Goal: Task Accomplishment & Management: Manage account settings

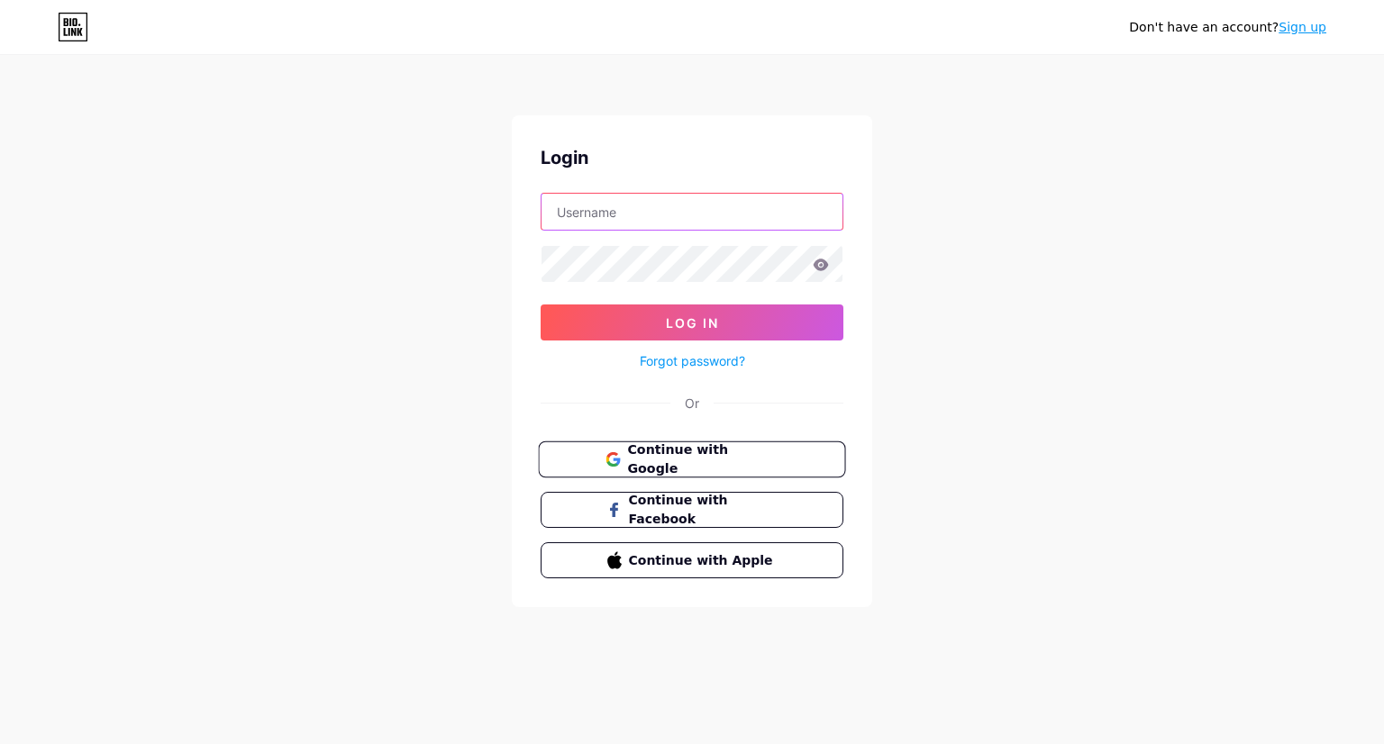
type input "[EMAIL_ADDRESS][DOMAIN_NAME]"
click at [701, 460] on span "Continue with Google" at bounding box center [702, 460] width 150 height 39
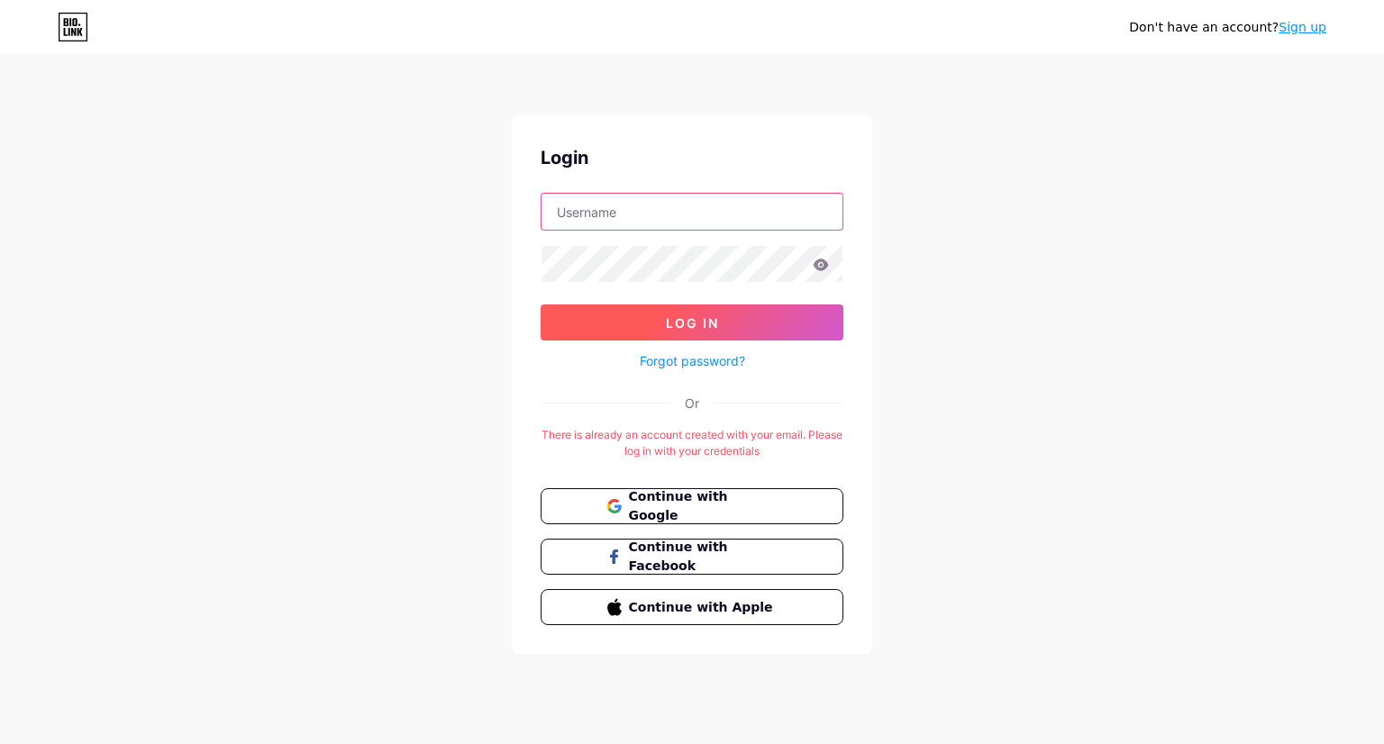
type input "[EMAIL_ADDRESS][DOMAIN_NAME]"
click at [652, 317] on button "Log In" at bounding box center [692, 323] width 303 height 36
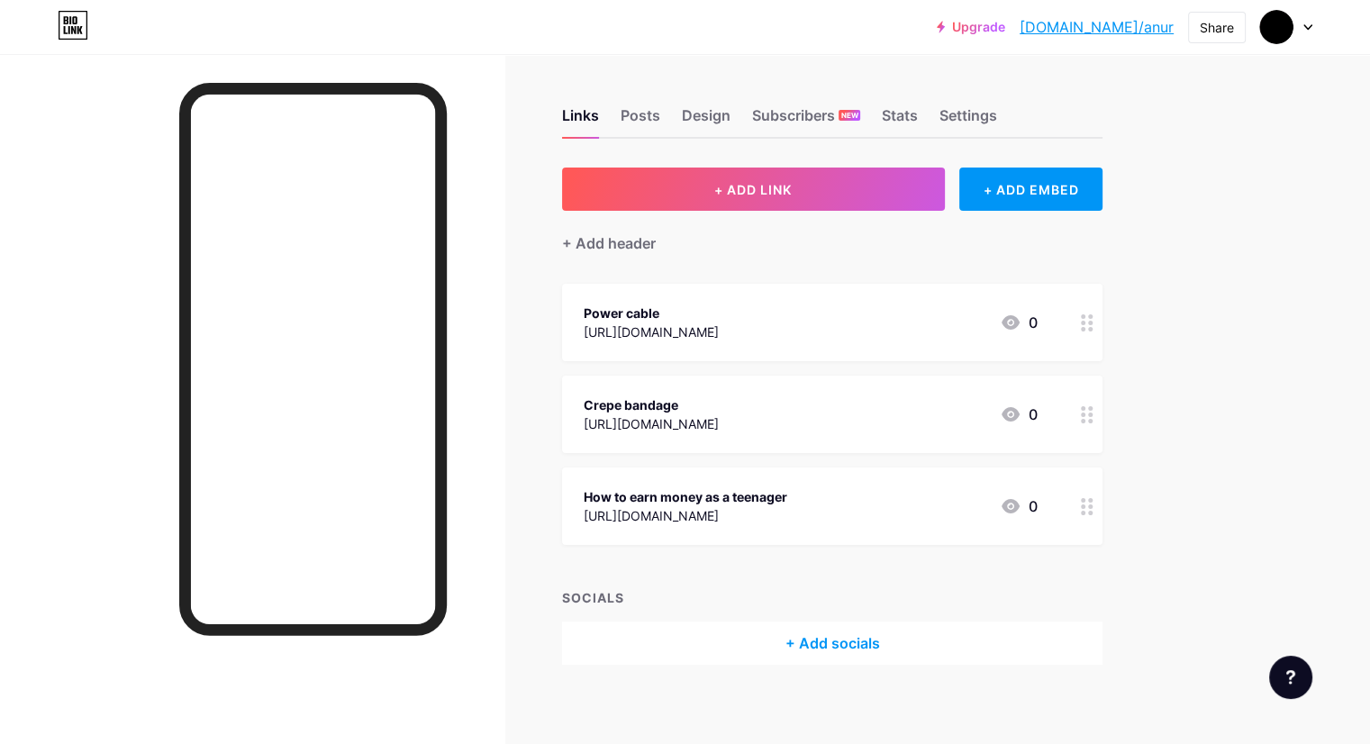
click at [1093, 328] on circle at bounding box center [1090, 329] width 5 height 5
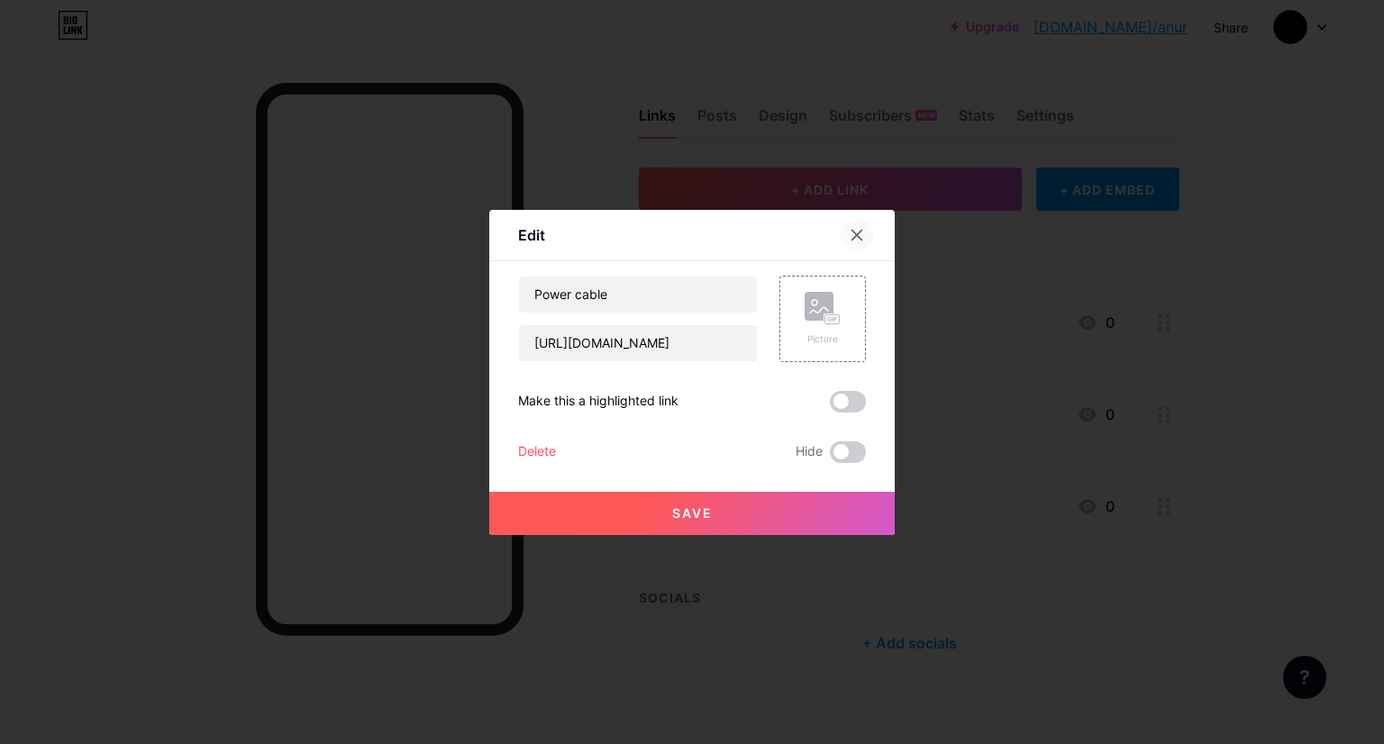
click at [848, 224] on div at bounding box center [857, 235] width 32 height 32
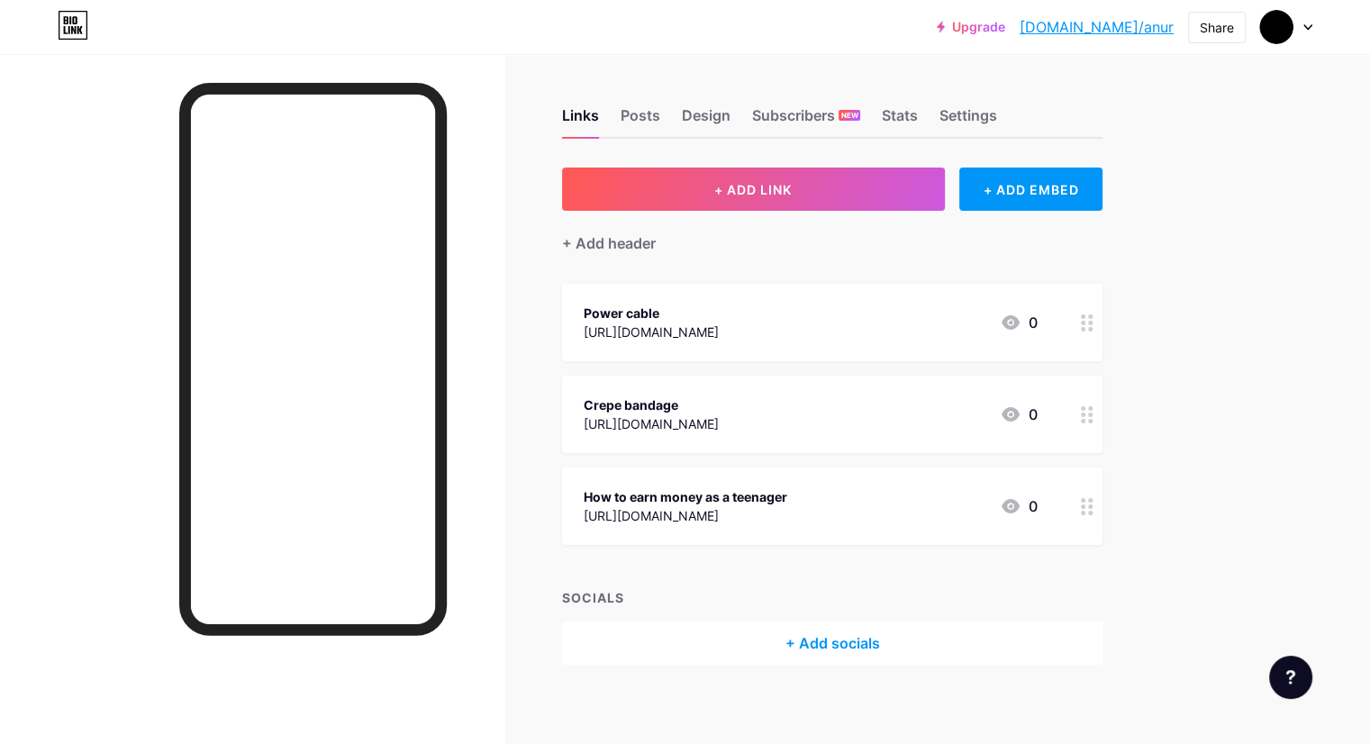
drag, startPoint x: 743, startPoint y: 340, endPoint x: 1258, endPoint y: 258, distance: 520.9
click at [1258, 258] on div "Upgrade bio.link/anur bio.link/anur Share Switch accounts Anurag pratap singh b…" at bounding box center [685, 377] width 1370 height 755
click at [1103, 322] on div at bounding box center [1087, 322] width 31 height 77
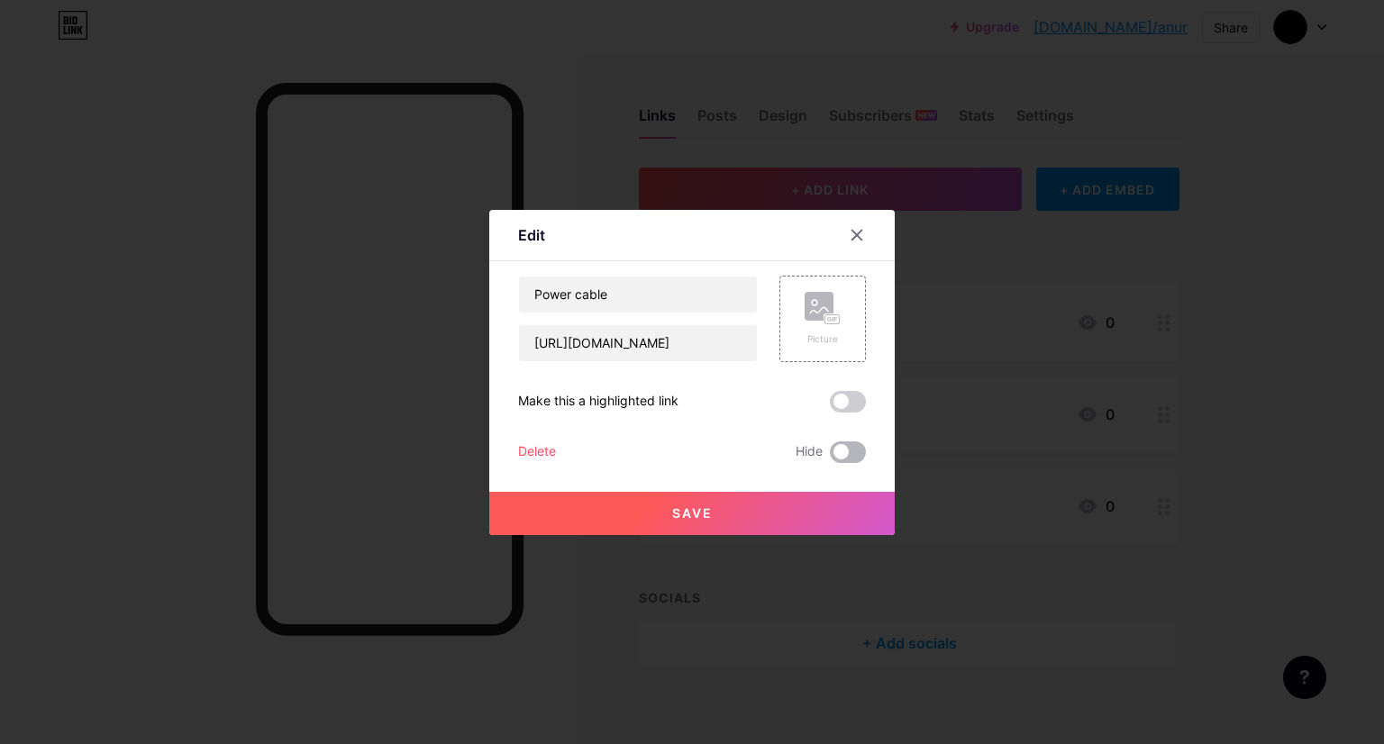
click at [854, 449] on span at bounding box center [848, 452] width 36 height 22
click at [830, 457] on input "checkbox" at bounding box center [830, 457] width 0 height 0
click at [854, 449] on span at bounding box center [848, 452] width 36 height 22
click at [830, 457] on input "checkbox" at bounding box center [830, 457] width 0 height 0
click at [854, 449] on span at bounding box center [848, 452] width 36 height 22
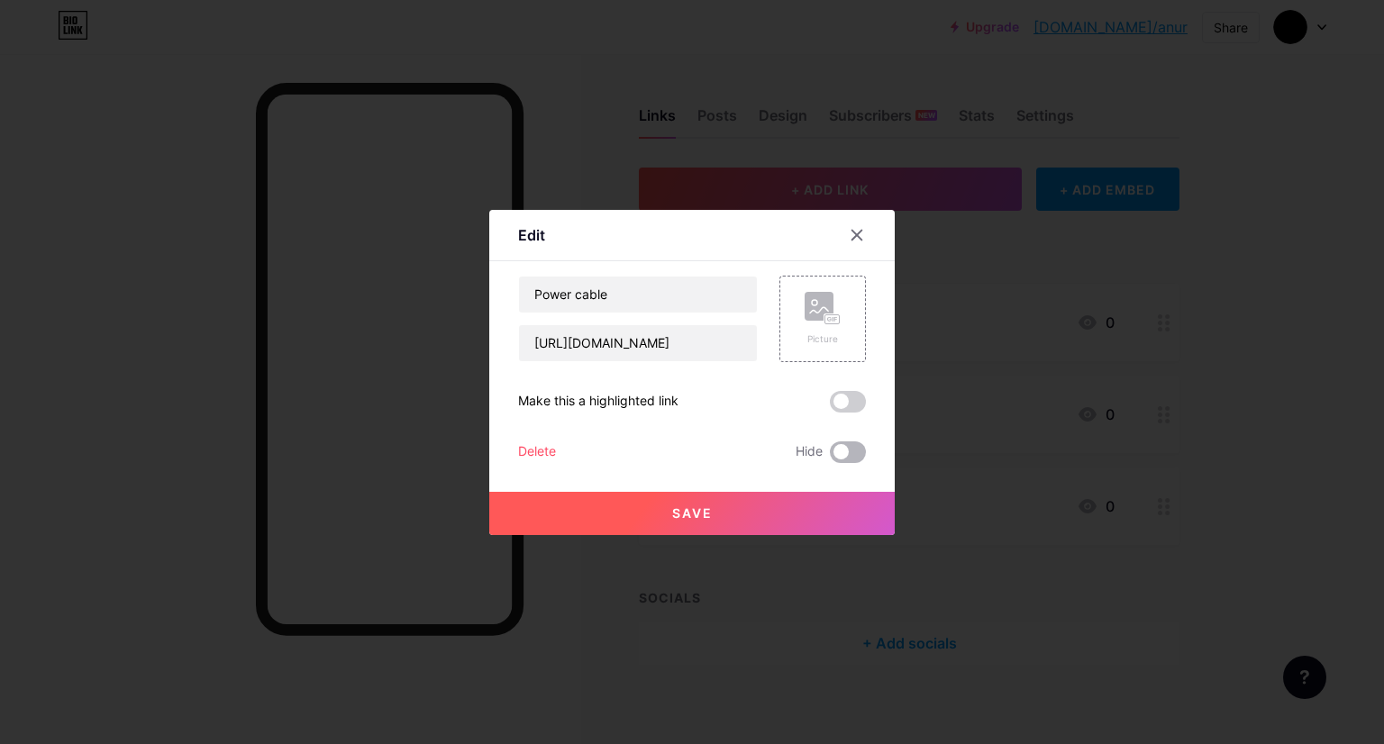
click at [830, 457] on input "checkbox" at bounding box center [830, 457] width 0 height 0
click at [538, 447] on div "Delete" at bounding box center [537, 452] width 38 height 22
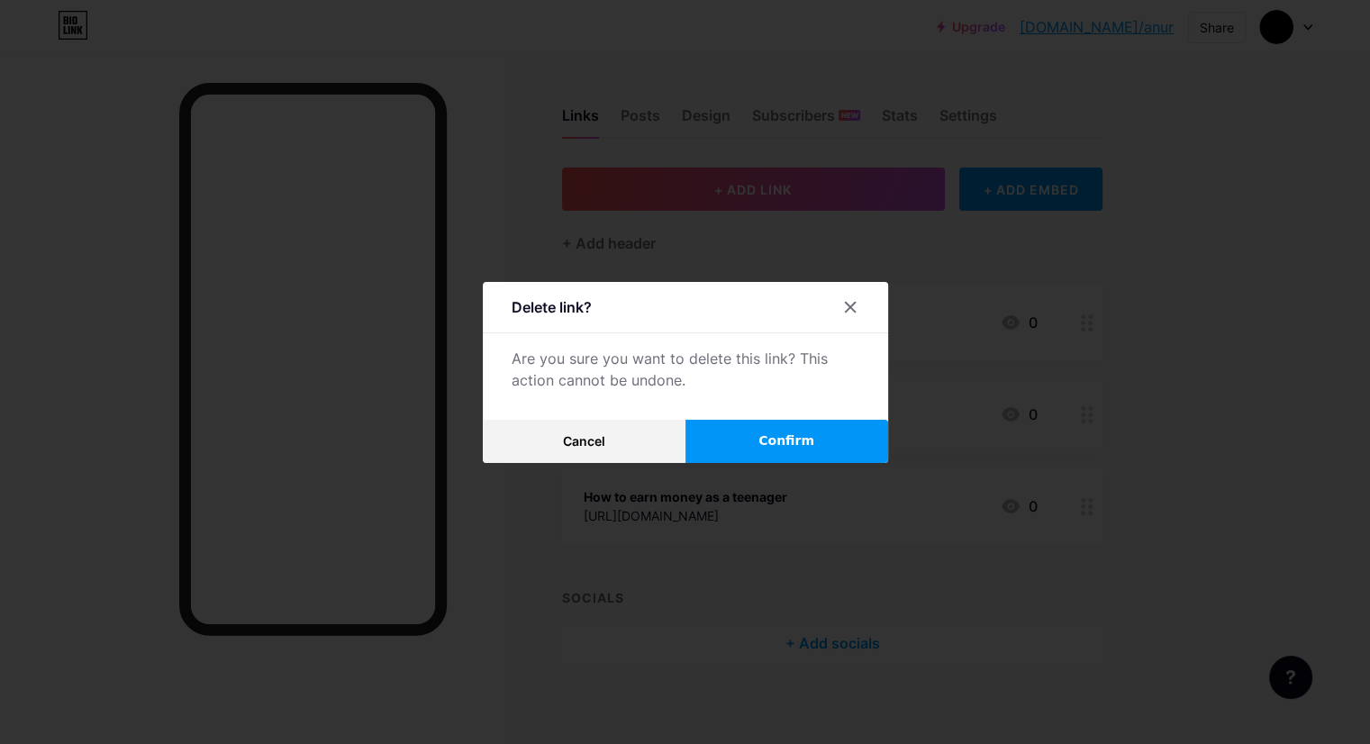
click at [780, 434] on span "Confirm" at bounding box center [787, 441] width 56 height 19
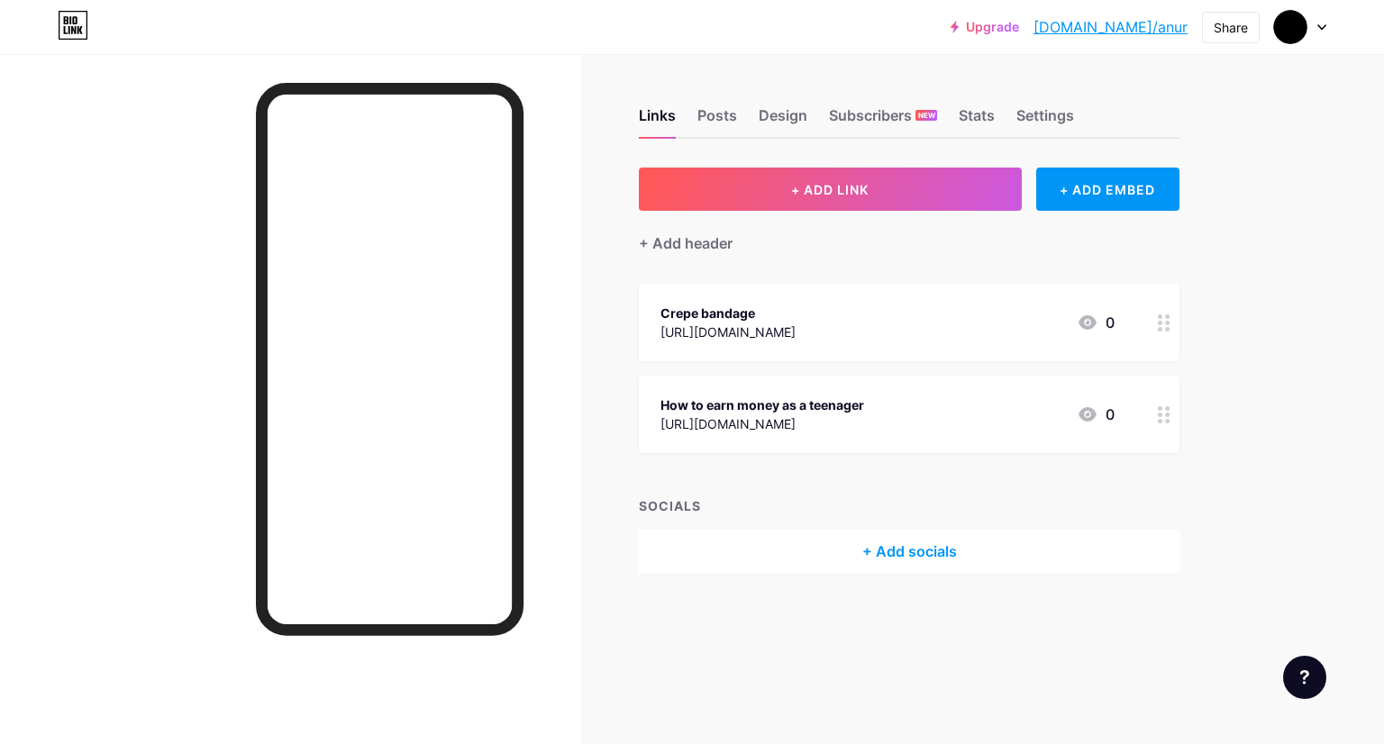
click at [1161, 335] on div at bounding box center [1164, 322] width 31 height 77
click at [541, 453] on div "Delete" at bounding box center [537, 452] width 38 height 22
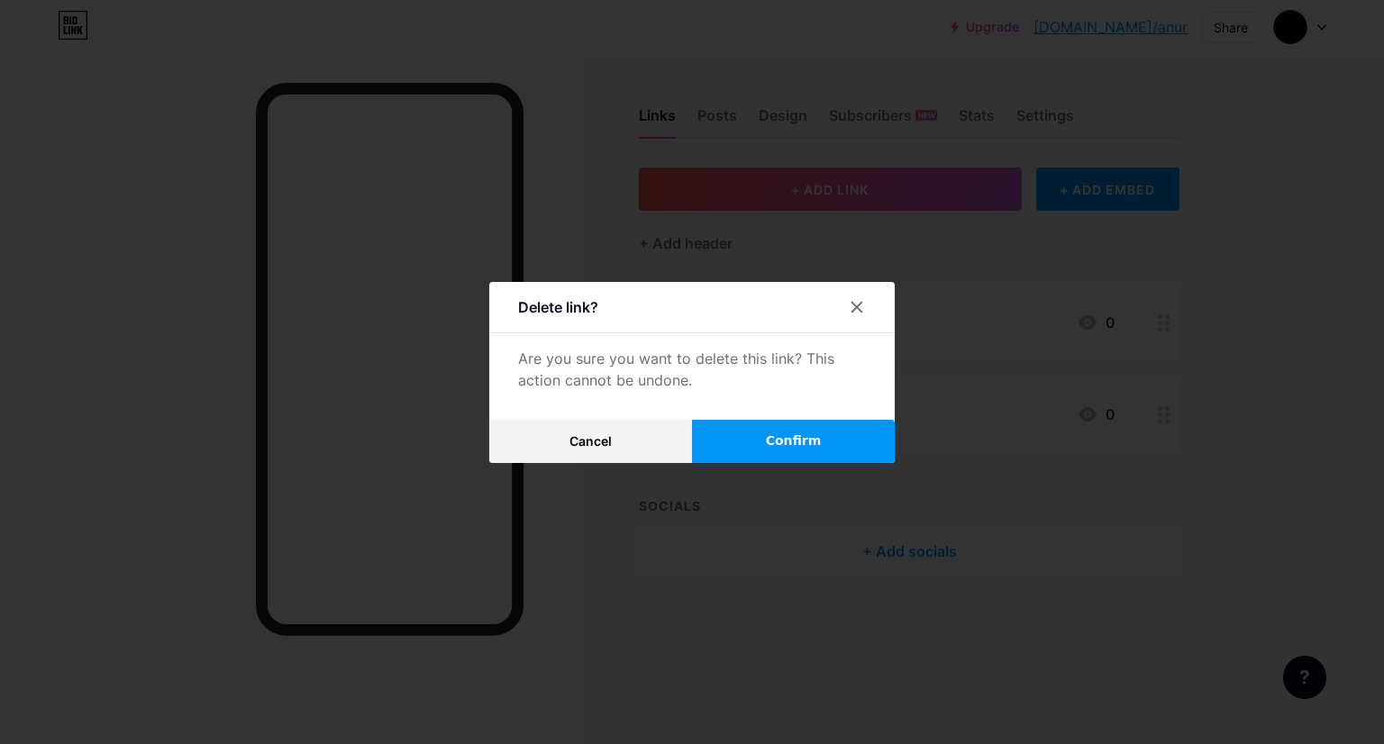
click at [783, 445] on span "Confirm" at bounding box center [794, 441] width 56 height 19
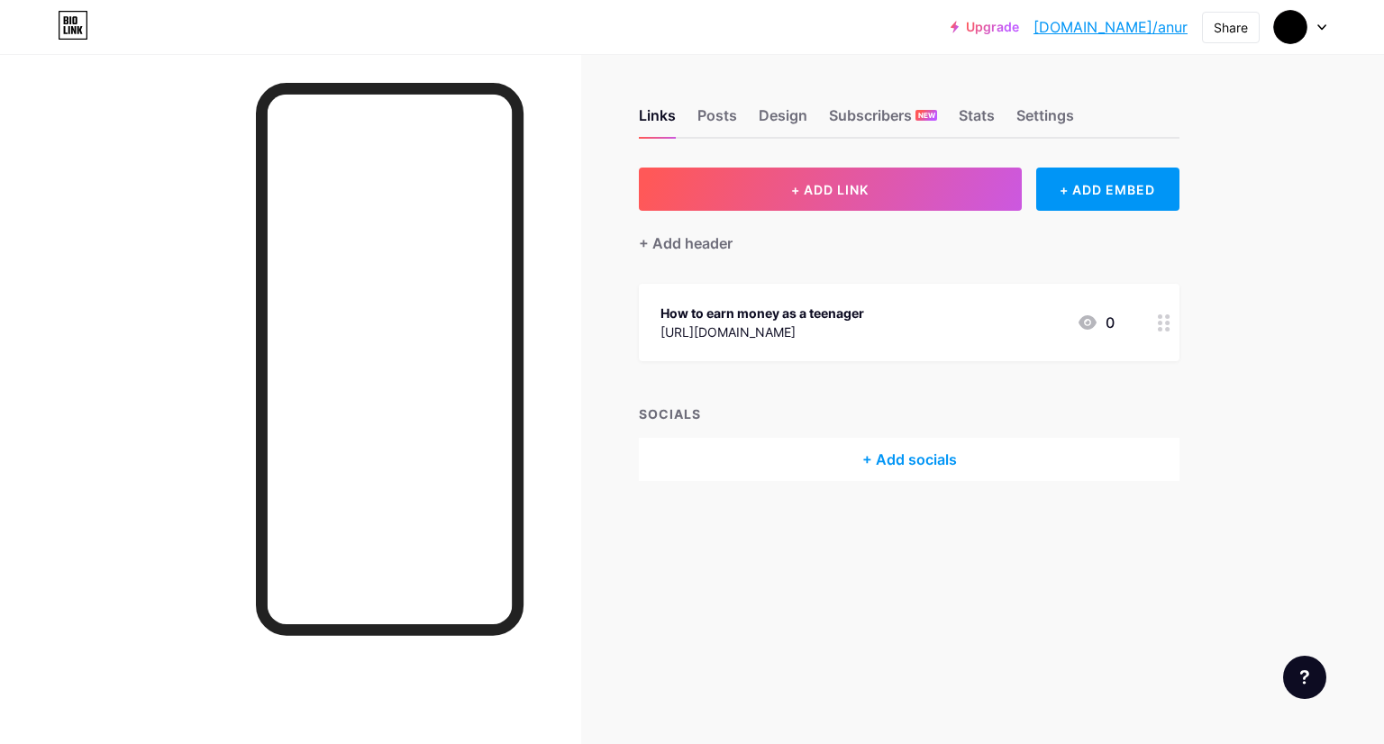
click at [1164, 329] on icon at bounding box center [1164, 322] width 13 height 17
click at [542, 450] on div "Delete" at bounding box center [537, 452] width 38 height 22
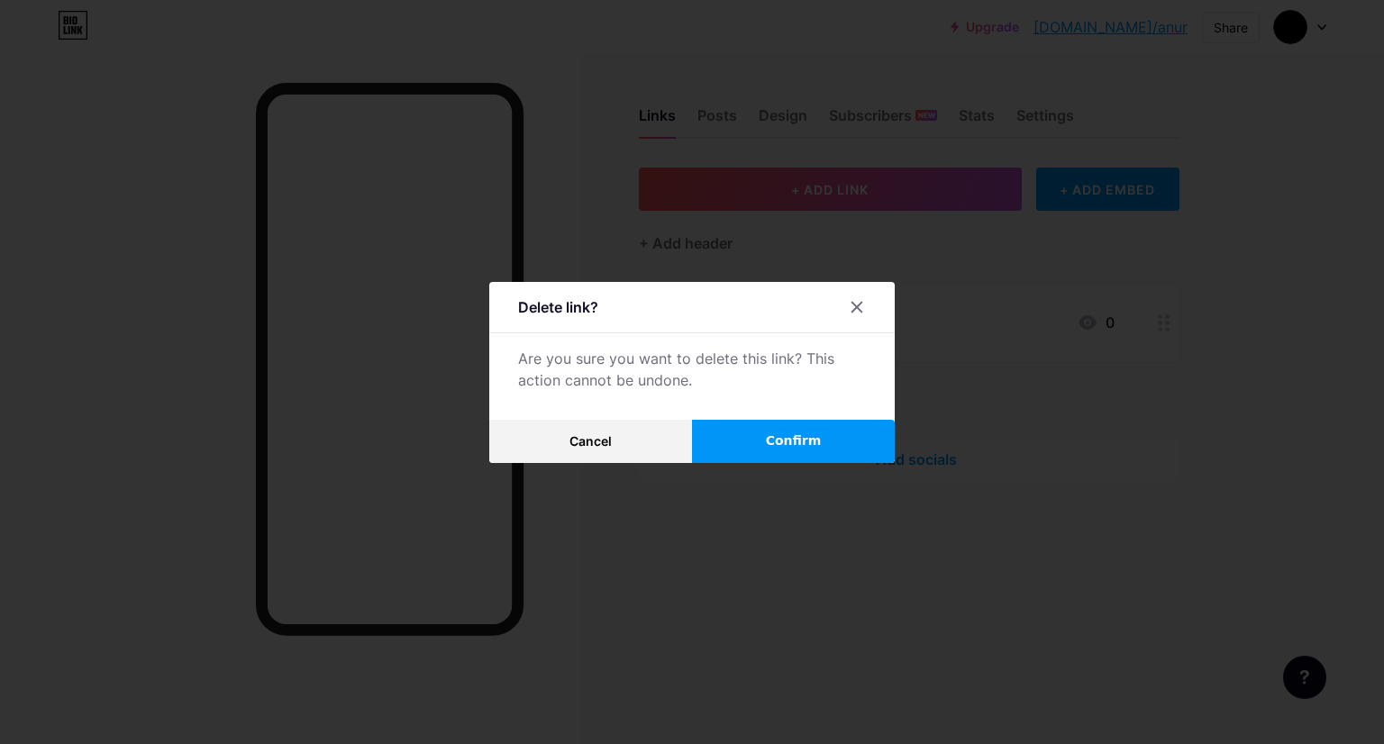
click at [751, 442] on button "Confirm" at bounding box center [793, 441] width 203 height 43
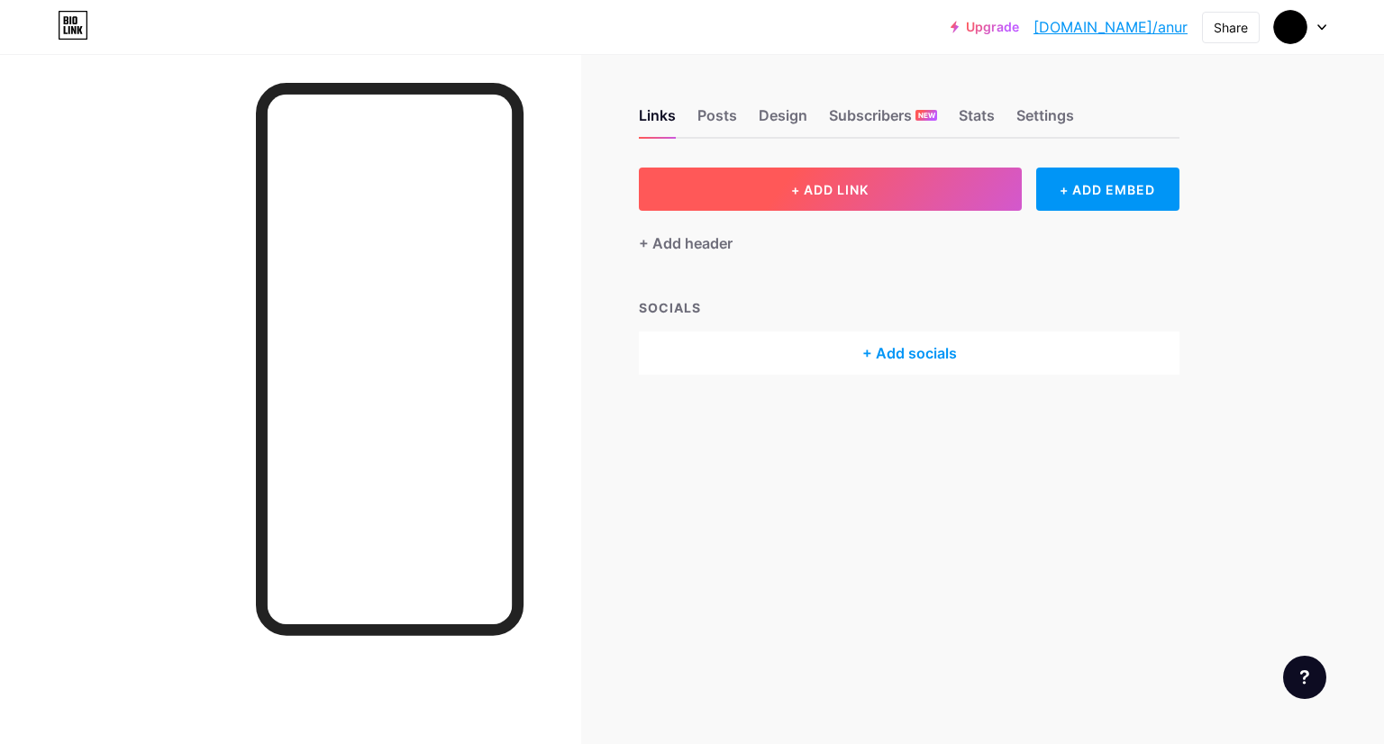
click at [873, 188] on button "+ ADD LINK" at bounding box center [830, 189] width 383 height 43
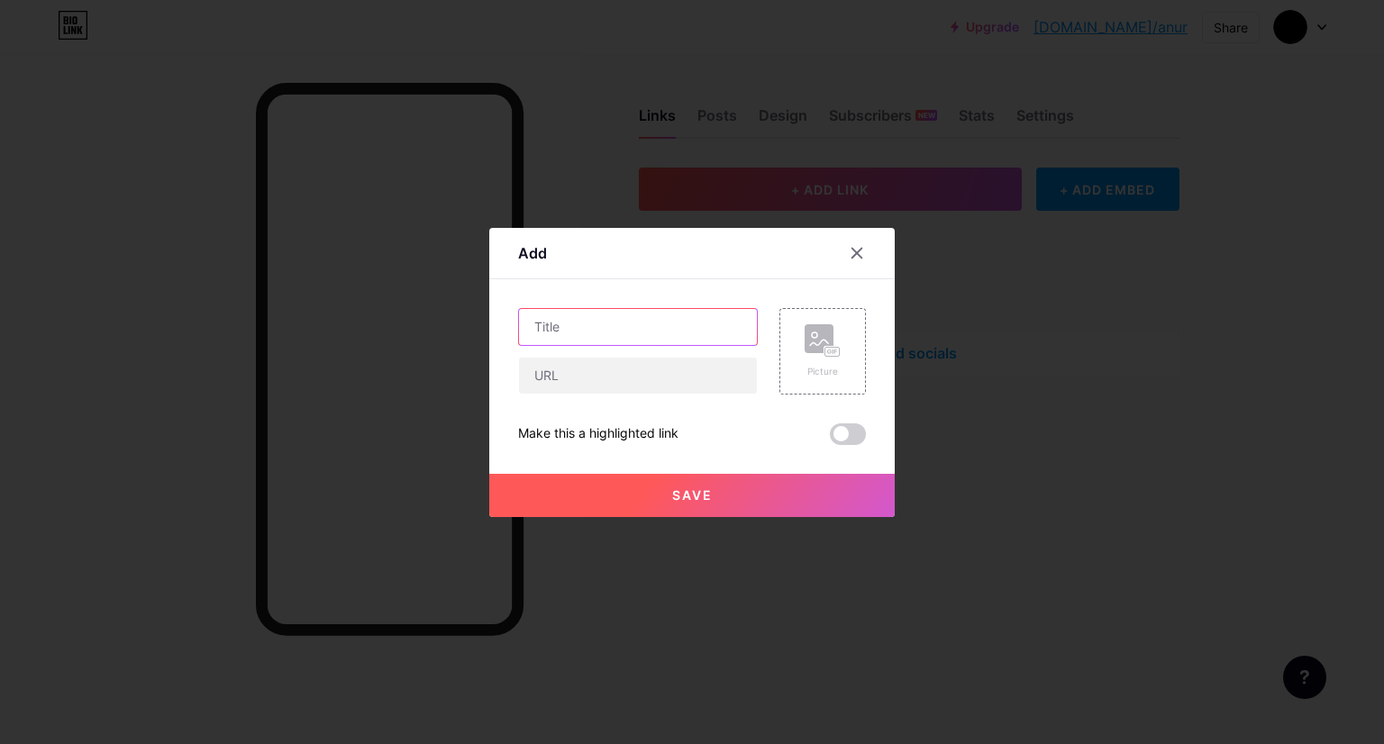
click at [635, 320] on input "text" at bounding box center [638, 327] width 238 height 36
type input "Crepe bandage"
click at [638, 377] on input "text" at bounding box center [638, 376] width 238 height 36
paste input "https://stergic.com/blogs/lumbo-sacral-belt/walker-for-adults"
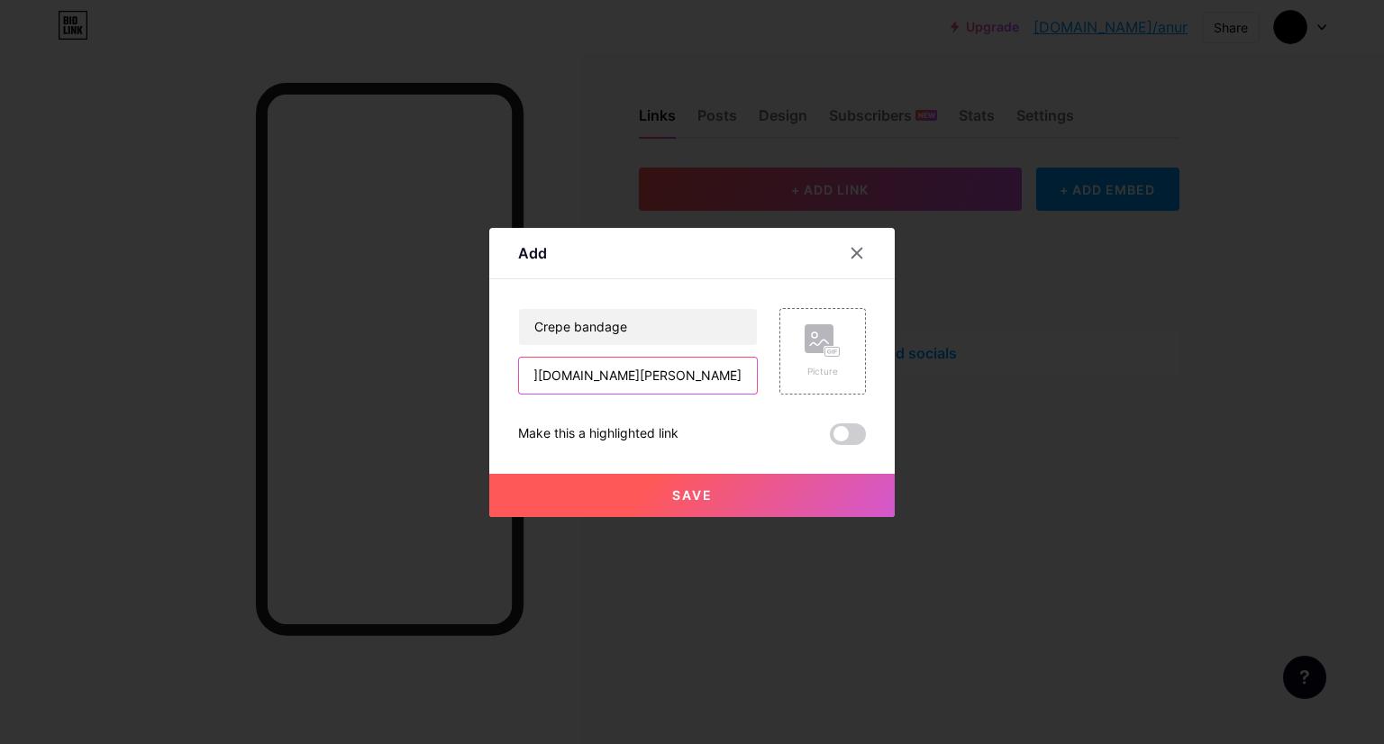
type input "https://stergic.com/blogs/lumbo-sacral-belt/walker-for-adults"
click at [732, 500] on button "Save" at bounding box center [691, 495] width 405 height 43
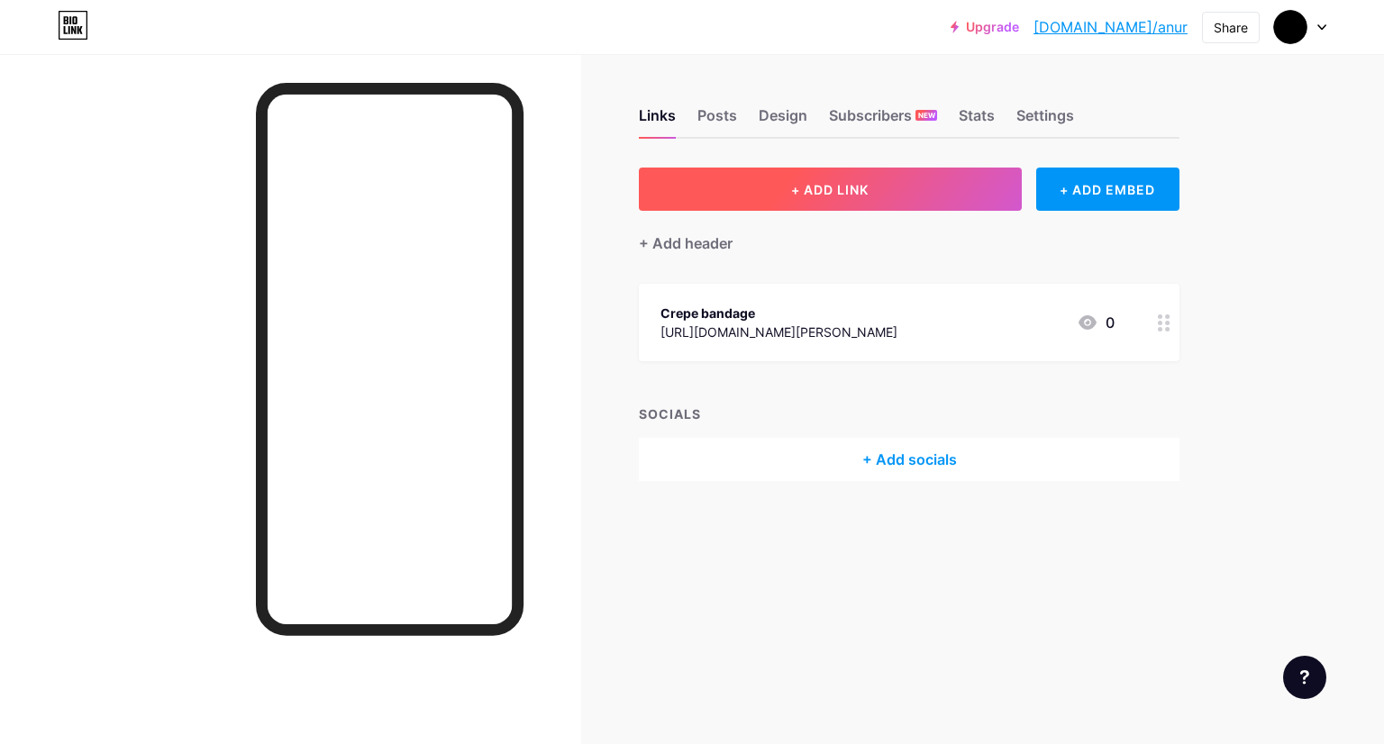
click at [762, 190] on button "+ ADD LINK" at bounding box center [830, 189] width 383 height 43
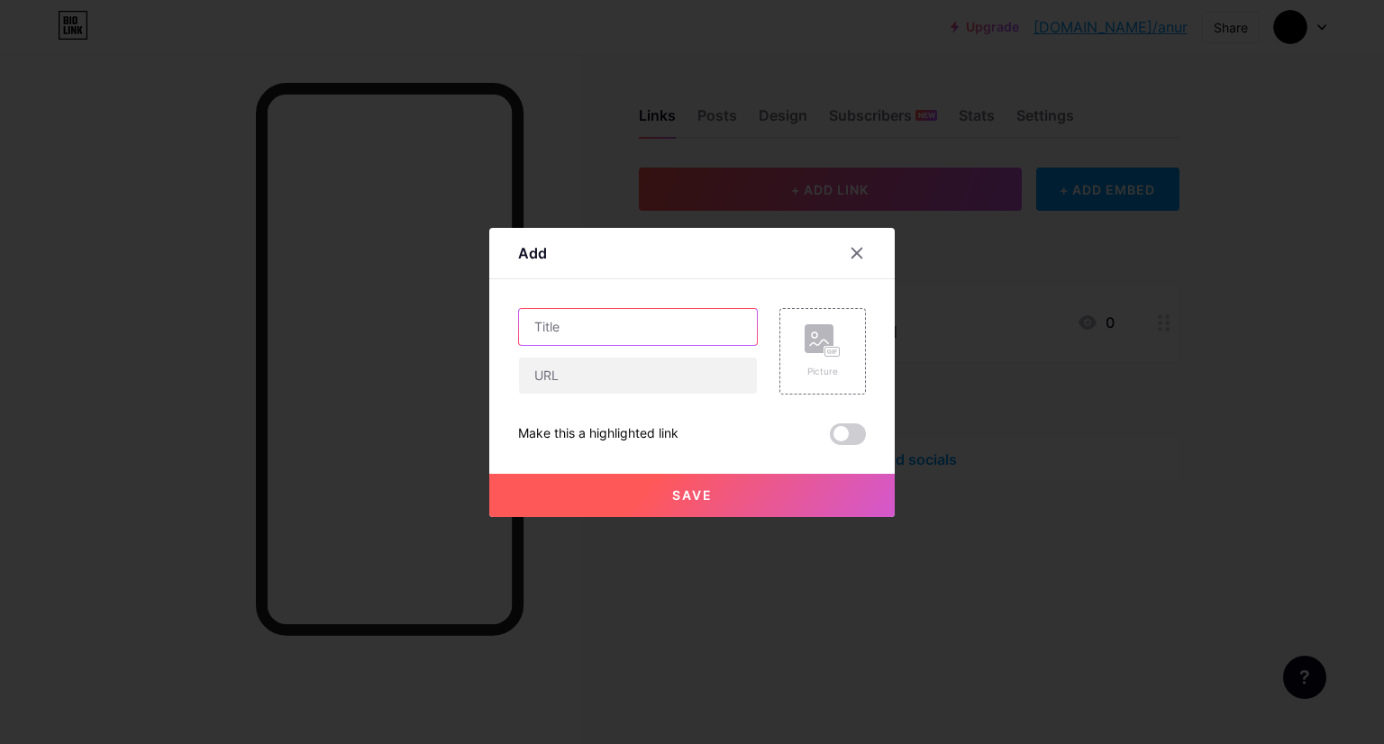
click at [659, 328] on input "text" at bounding box center [638, 327] width 238 height 36
type input "Stergic"
click at [655, 385] on input "text" at bounding box center [638, 376] width 238 height 36
paste input "https://stergic.com/"
type input "https://stergic.com/"
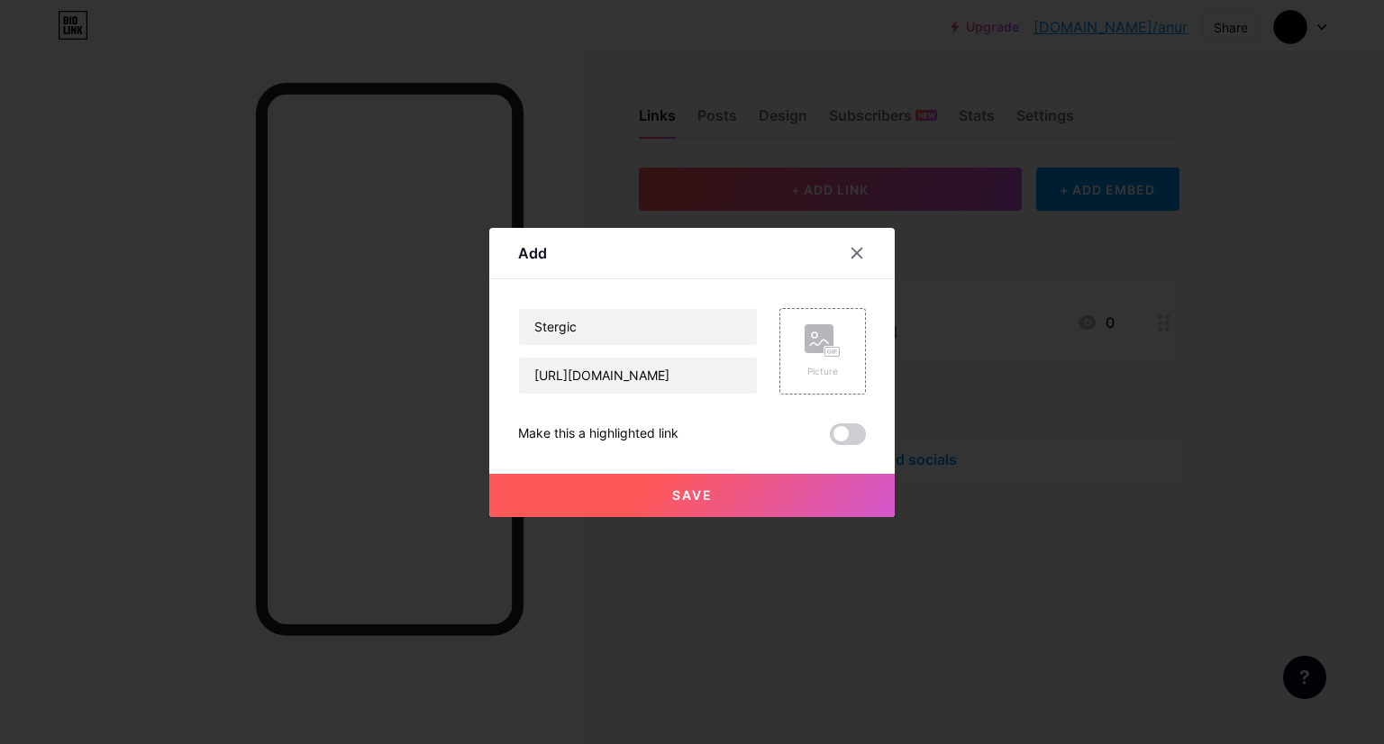
click at [714, 514] on button "Save" at bounding box center [691, 495] width 405 height 43
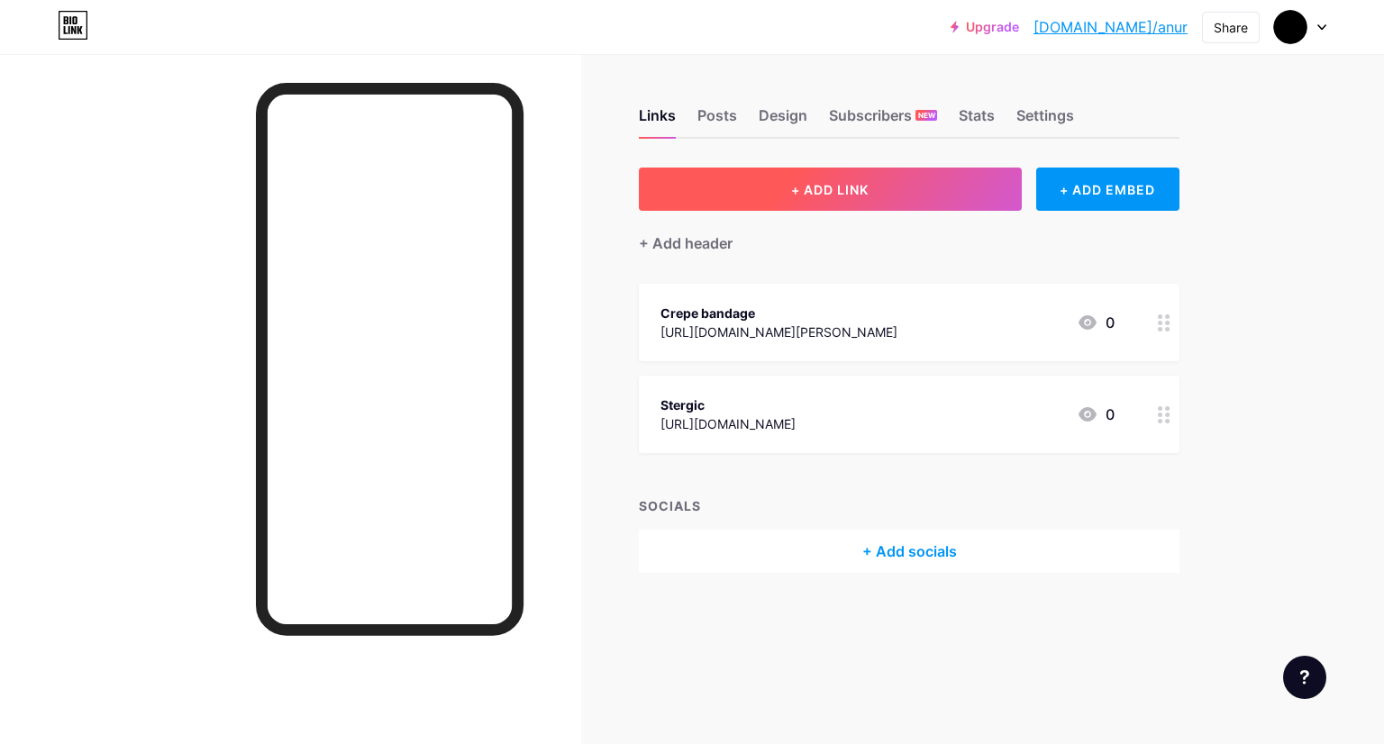
click at [819, 186] on span "+ ADD LINK" at bounding box center [829, 189] width 77 height 15
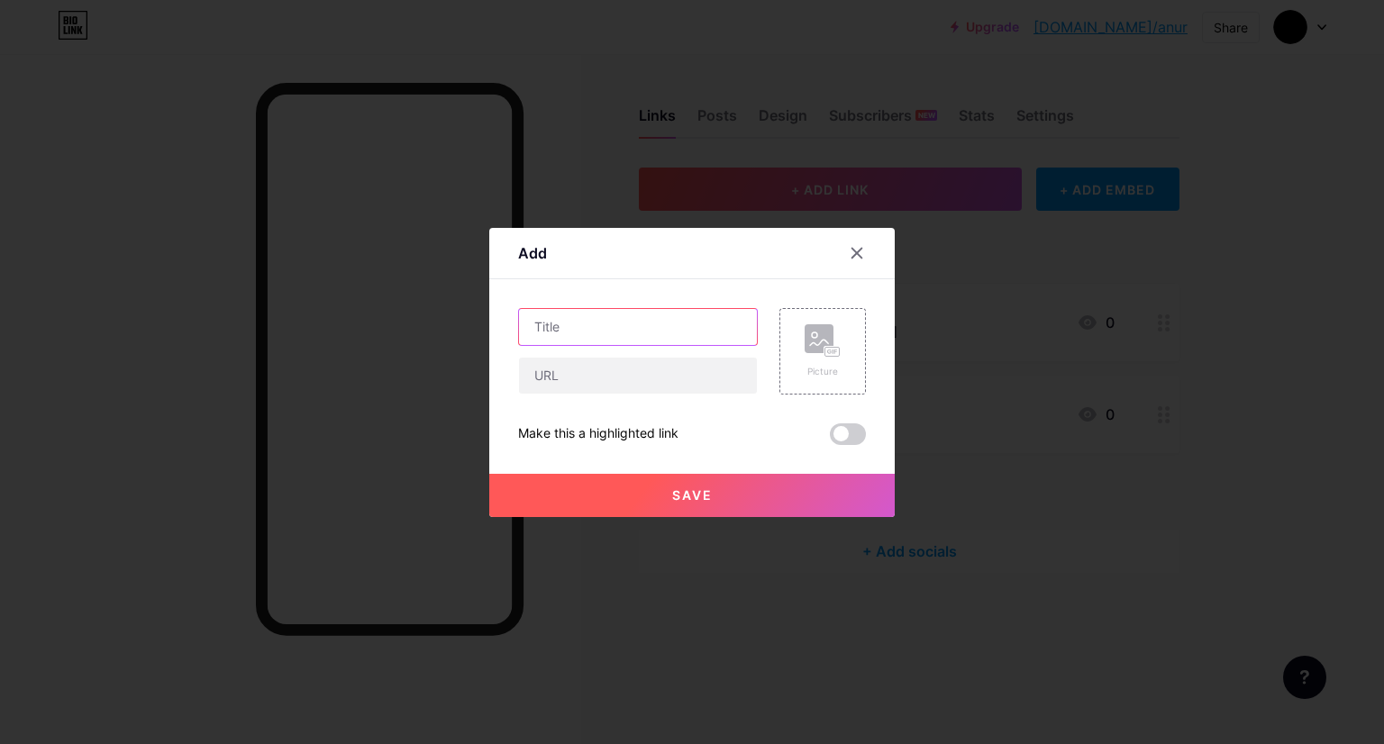
click at [585, 322] on input "text" at bounding box center [638, 327] width 238 height 36
type input "Control cable"
click at [600, 370] on input "text" at bounding box center [638, 376] width 238 height 36
paste input "[URL][DOMAIN_NAME]"
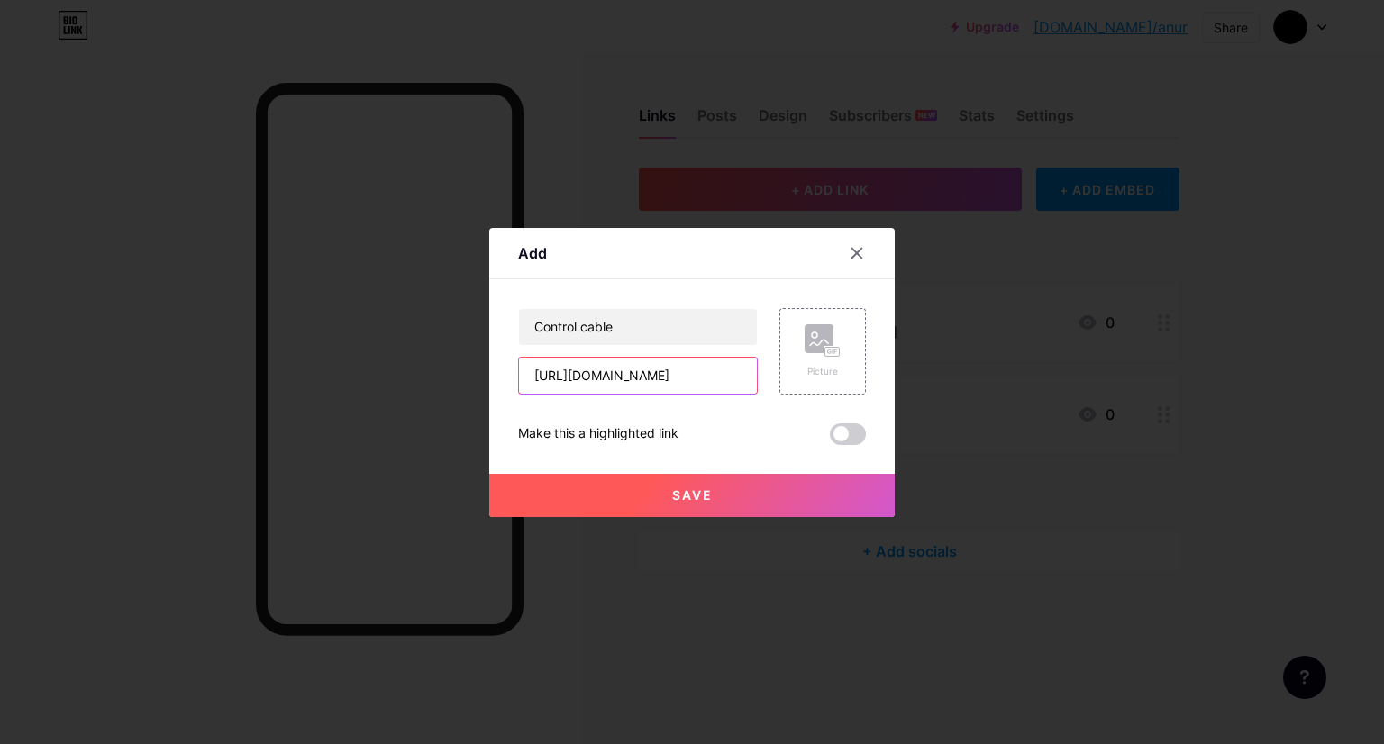
type input "[URL][DOMAIN_NAME]"
click at [751, 496] on button "Save" at bounding box center [691, 495] width 405 height 43
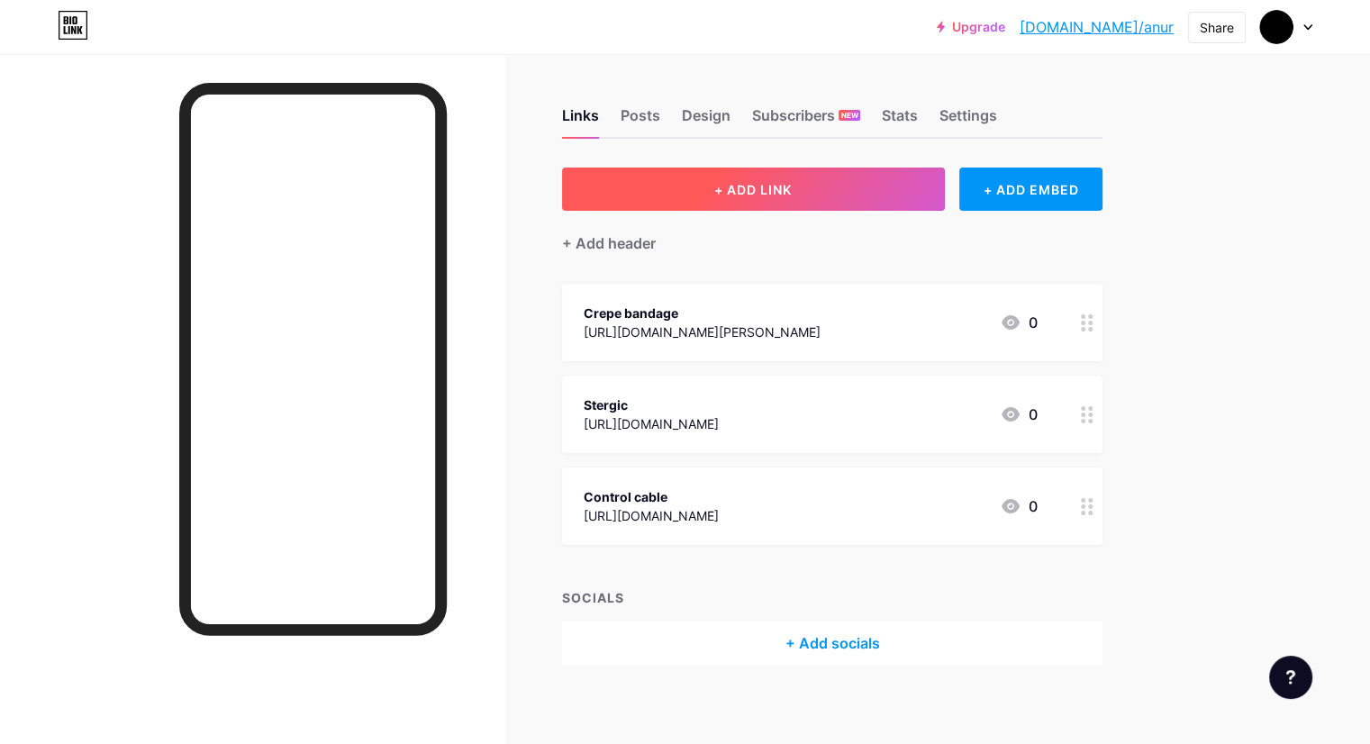
click at [792, 188] on span "+ ADD LINK" at bounding box center [752, 189] width 77 height 15
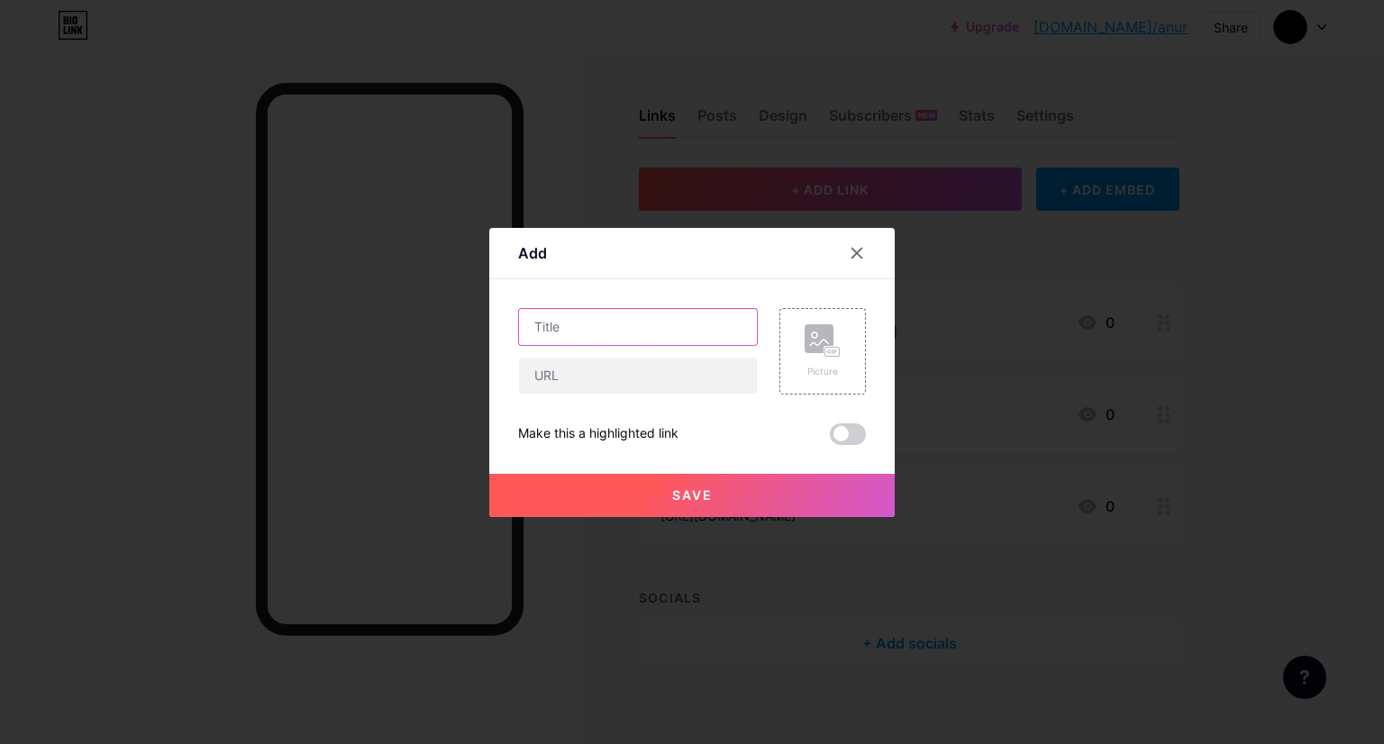
click at [644, 326] on input "text" at bounding box center [638, 327] width 238 height 36
type input "story of Draupadi"
click at [587, 383] on input "text" at bounding box center [638, 376] width 238 height 36
paste input "https://www.youtube.com/watch?v=oOKtBTut7-U"
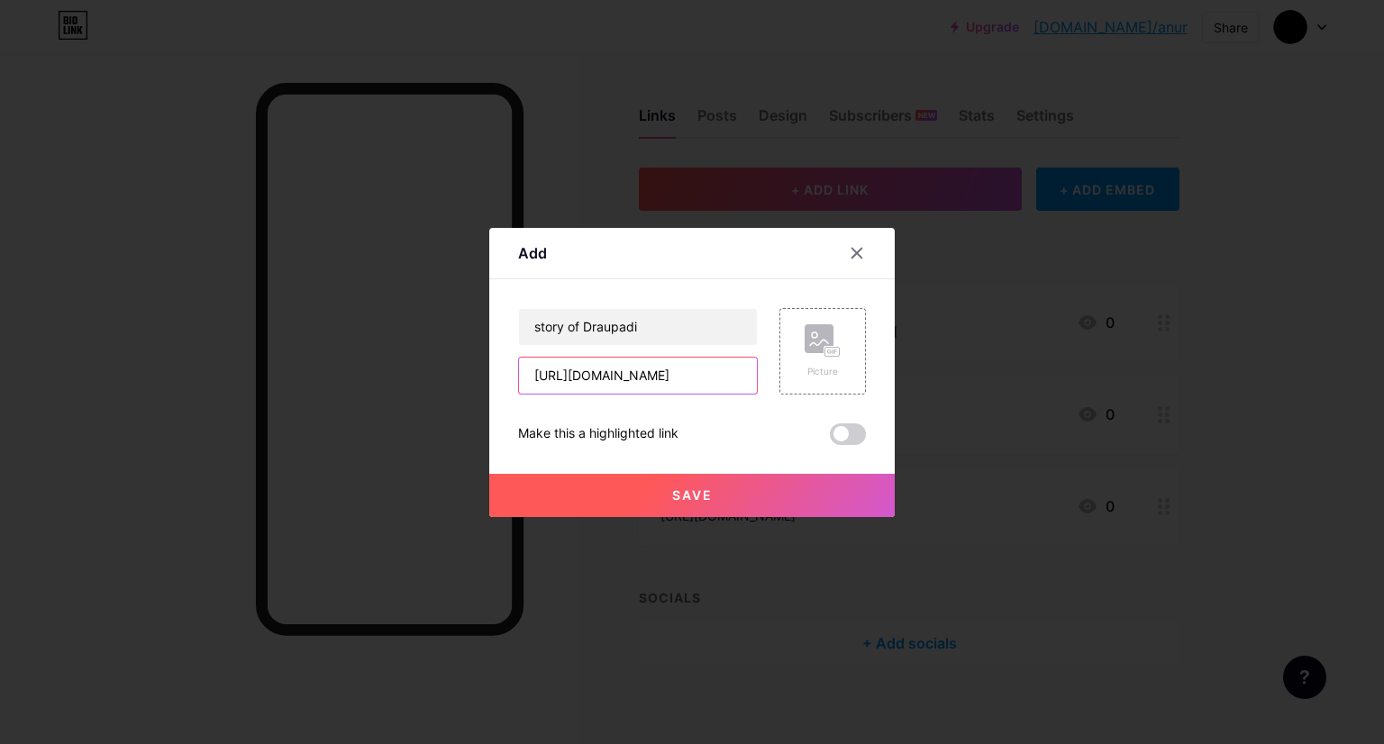
type input "https://www.youtube.com/watch?v=oOKtBTut7-U"
click at [715, 504] on button "Save" at bounding box center [691, 495] width 405 height 43
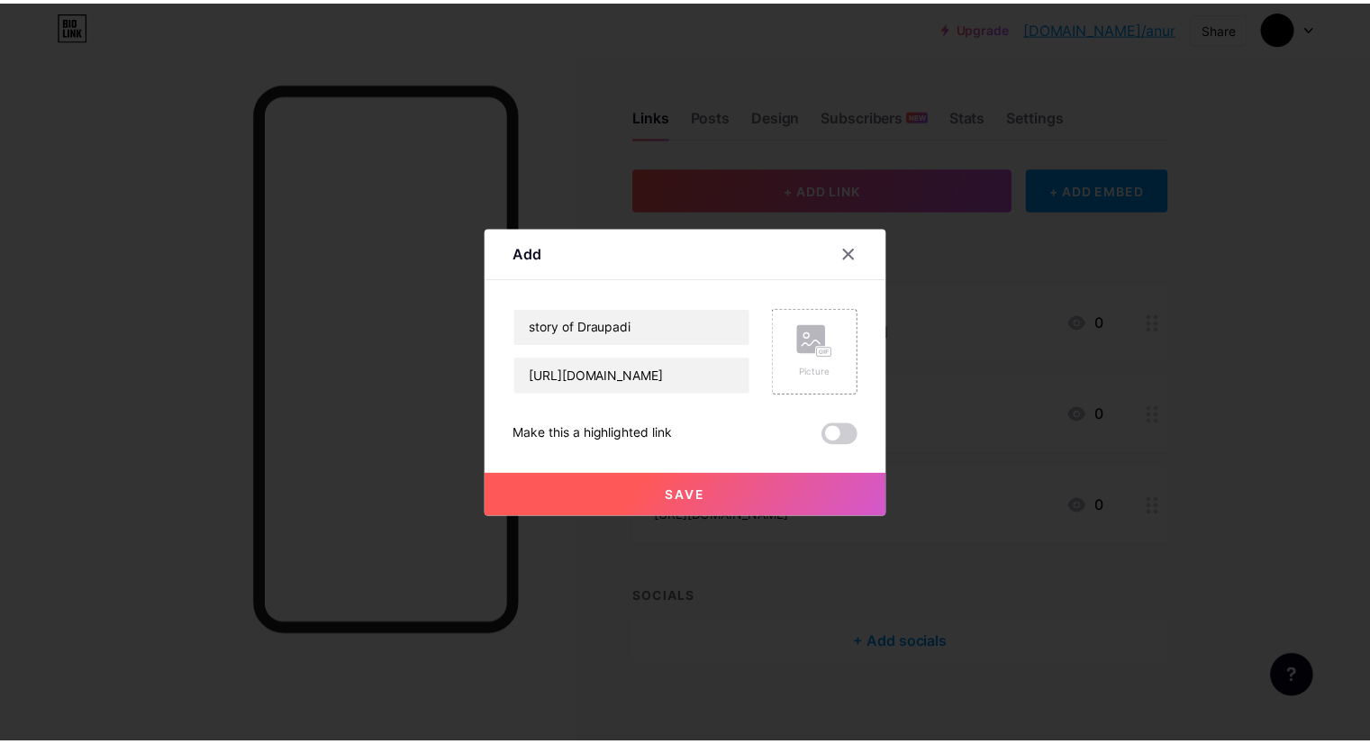
scroll to position [0, 0]
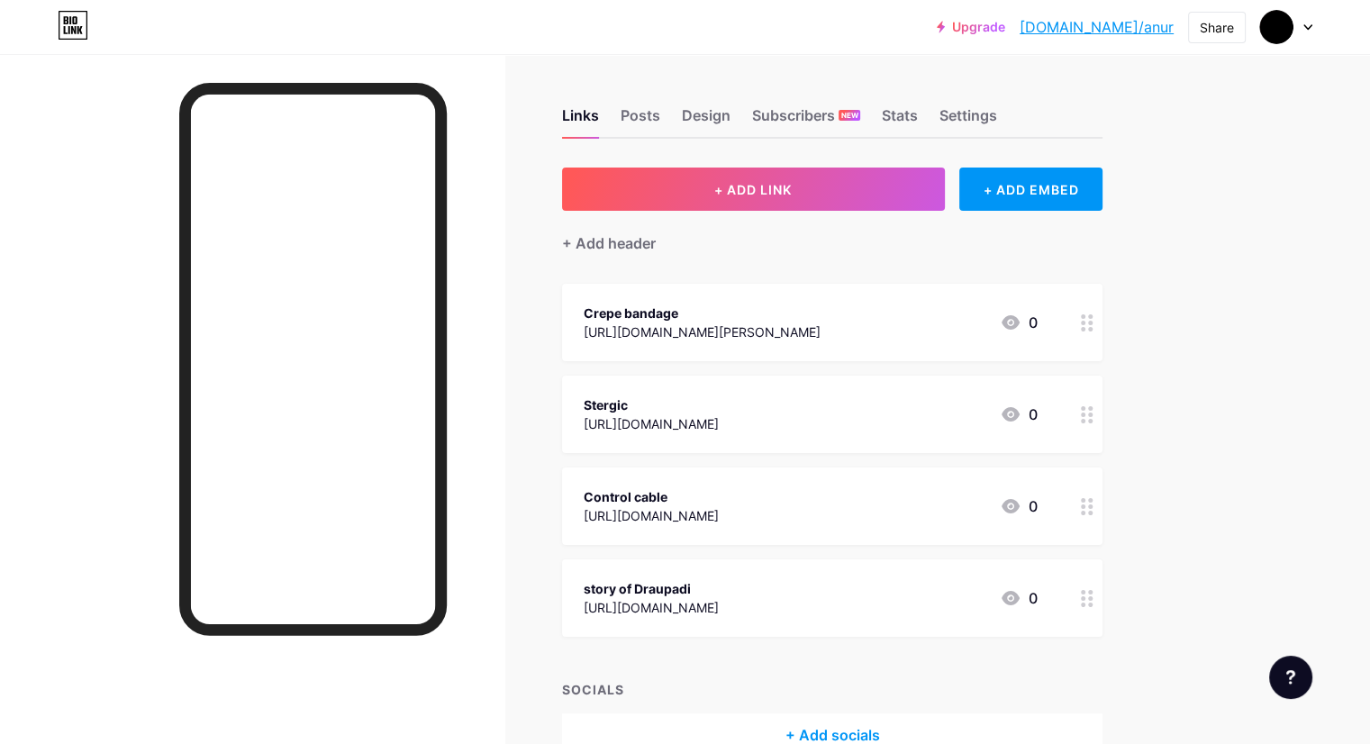
click at [183, 71] on div at bounding box center [252, 426] width 505 height 744
click at [386, 629] on div at bounding box center [313, 359] width 268 height 553
